Goal: Check status

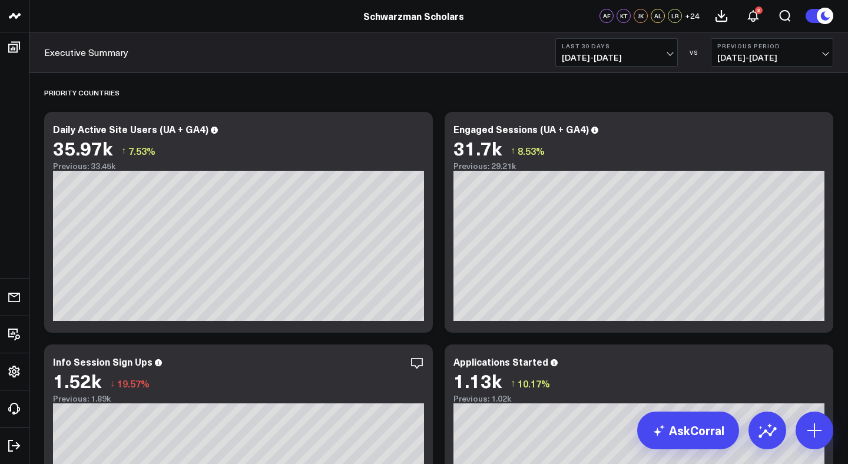
click at [653, 63] on button "Last 30 Days [DATE] - [DATE]" at bounding box center [617, 52] width 123 height 28
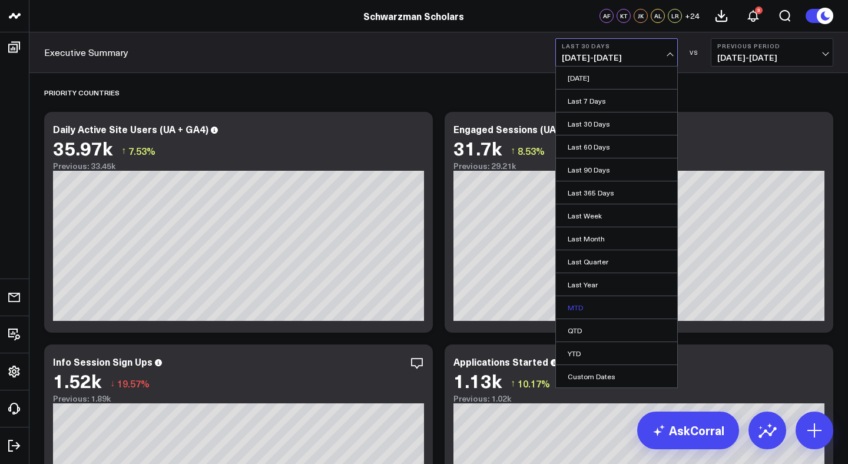
click at [587, 310] on link "MTD" at bounding box center [616, 307] width 121 height 22
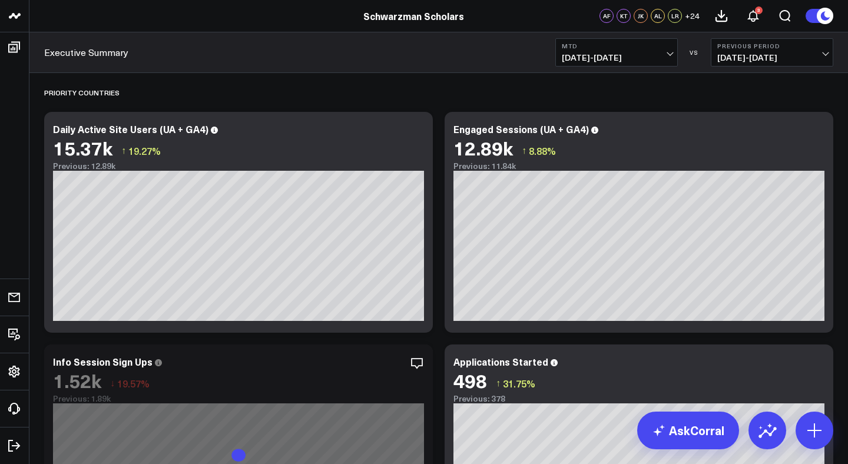
click at [769, 48] on b "Previous Period" at bounding box center [773, 45] width 110 height 7
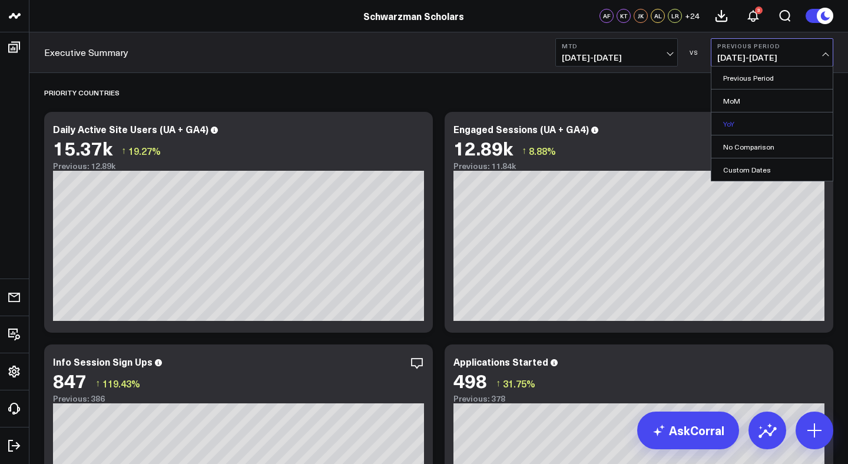
click at [749, 123] on link "YoY" at bounding box center [772, 124] width 121 height 22
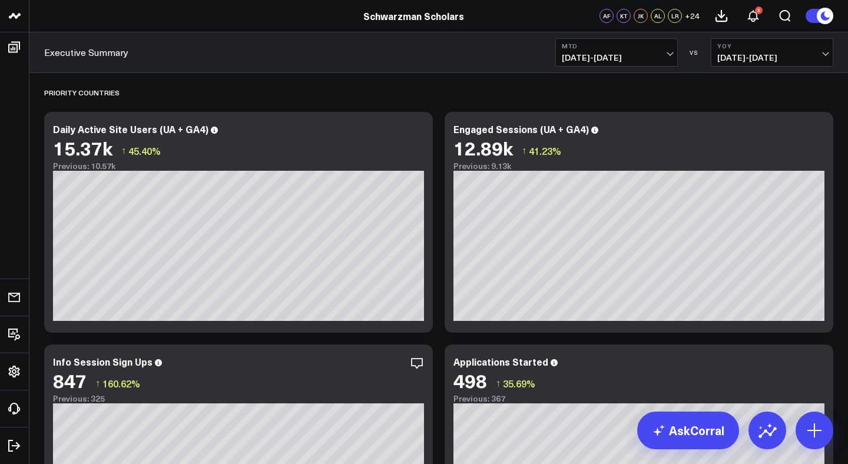
click at [639, 57] on span "[DATE] - [DATE]" at bounding box center [617, 57] width 110 height 9
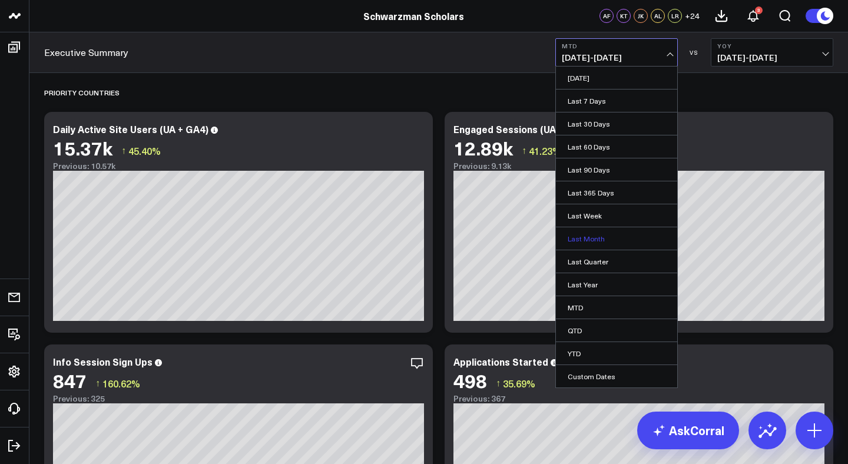
click at [608, 240] on link "Last Month" at bounding box center [616, 238] width 121 height 22
